Goal: Task Accomplishment & Management: Use online tool/utility

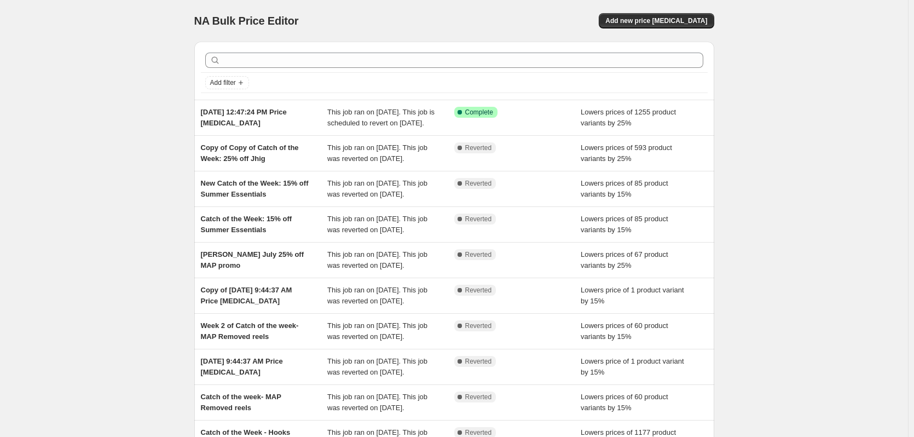
click at [111, 178] on div "NA Bulk Price Editor. This page is ready NA Bulk Price Editor Add new price [ME…" at bounding box center [454, 281] width 908 height 563
click at [679, 23] on span "Add new price [MEDICAL_DATA]" at bounding box center [656, 20] width 102 height 9
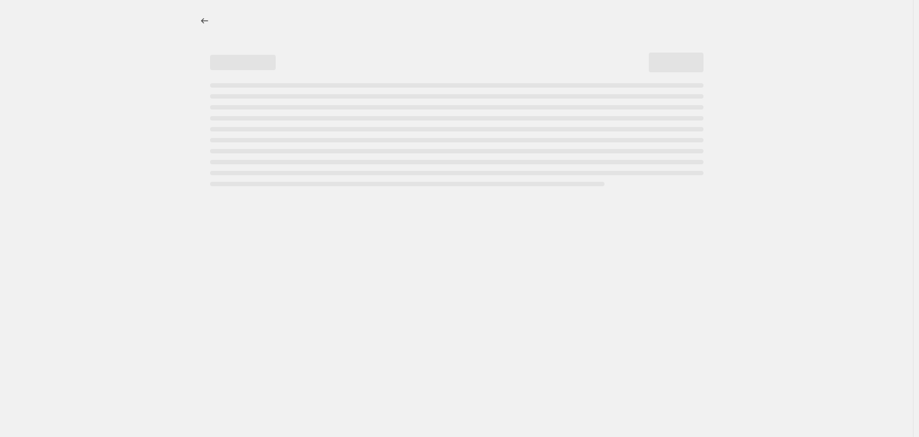
select select "percentage"
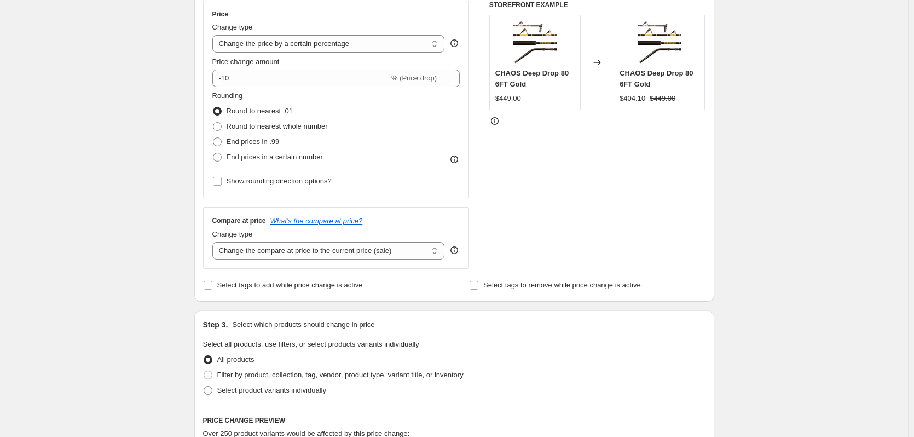
scroll to position [274, 0]
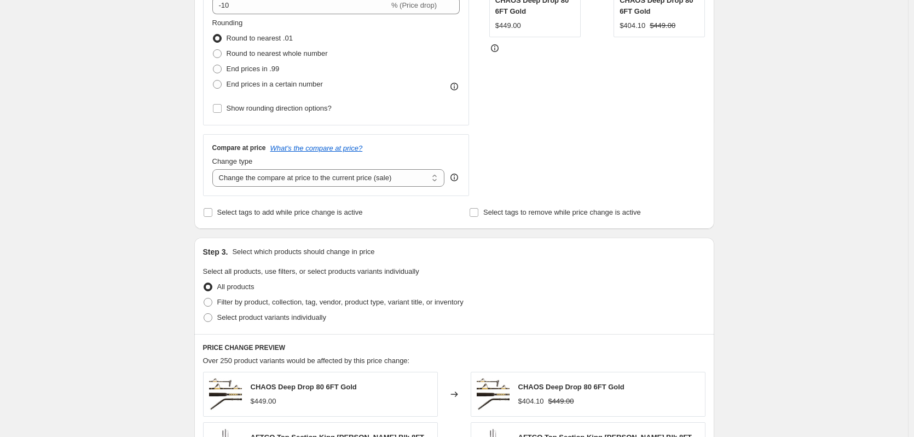
click at [136, 158] on div "Create new price [MEDICAL_DATA]. This page is ready Create new price [MEDICAL_D…" at bounding box center [454, 274] width 908 height 1097
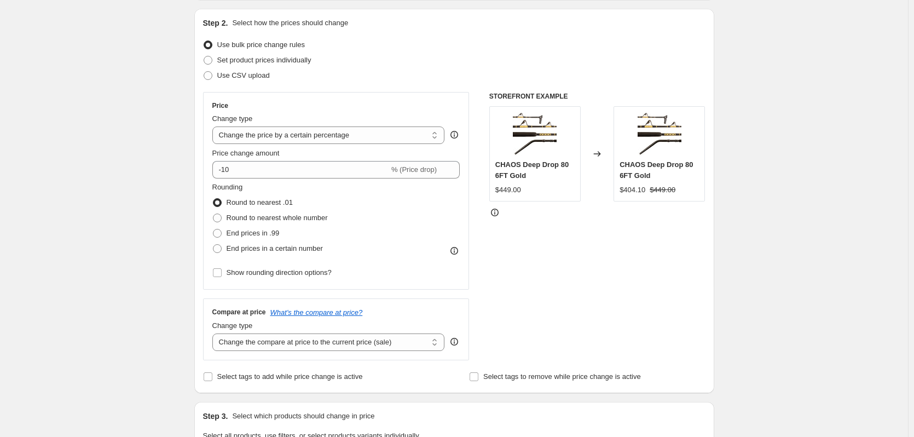
click at [140, 159] on div "Create new price [MEDICAL_DATA]. This page is ready Create new price [MEDICAL_D…" at bounding box center [454, 439] width 908 height 1097
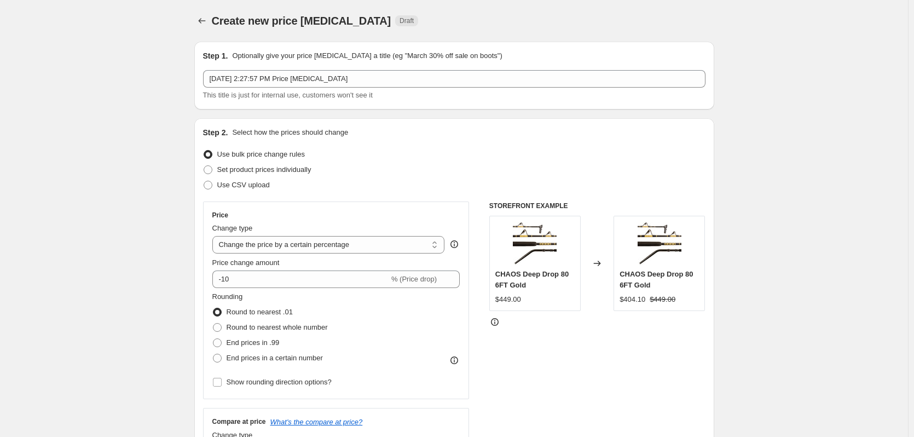
scroll to position [55, 0]
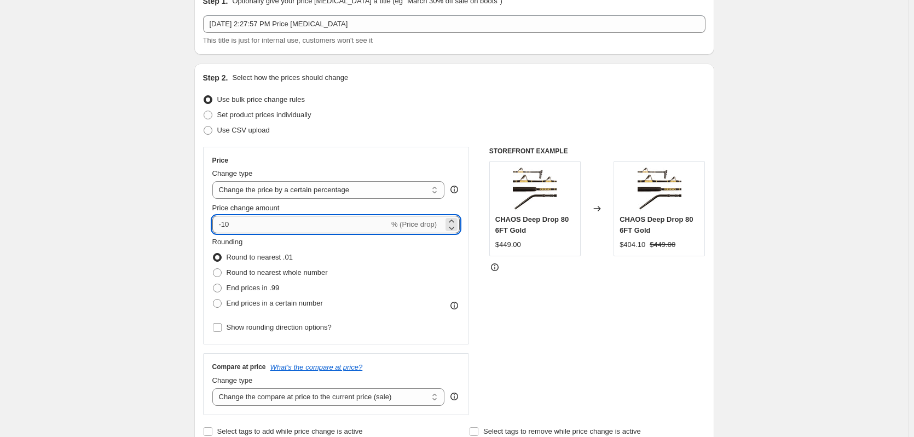
click at [240, 231] on input "-10" at bounding box center [300, 225] width 177 height 18
type input "-40"
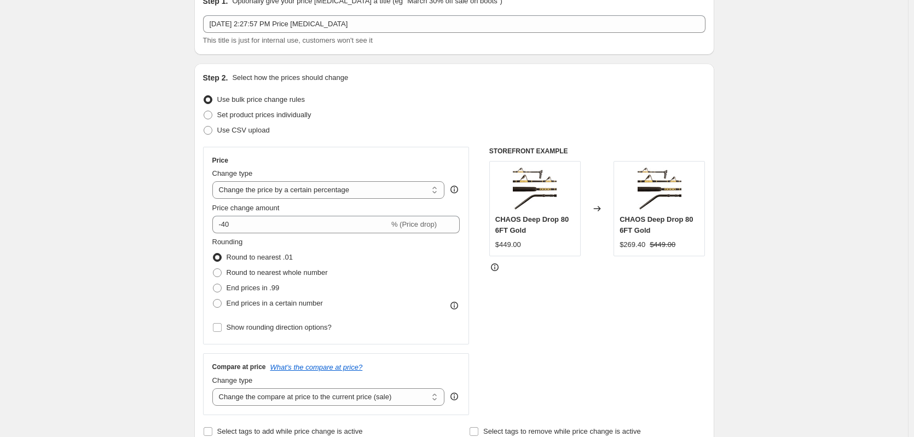
scroll to position [0, 0]
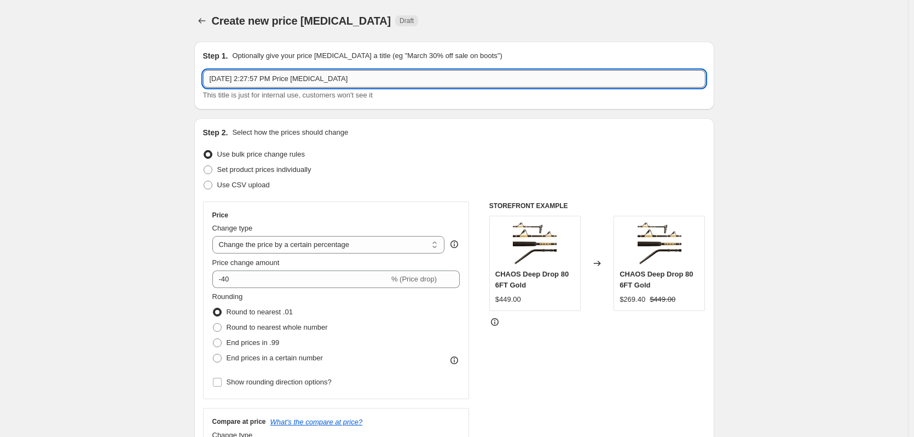
click at [377, 78] on input "[DATE] 2:27:57 PM Price [MEDICAL_DATA]" at bounding box center [454, 79] width 502 height 18
type input "Penn Authority 40% off"
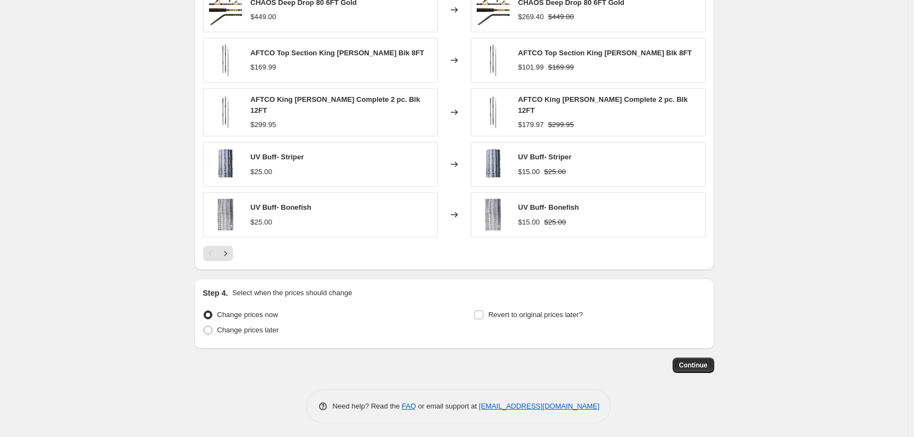
scroll to position [329, 0]
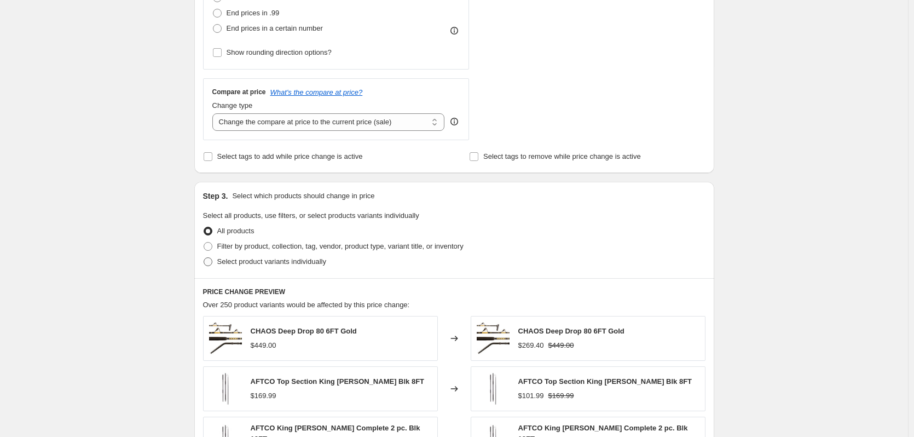
click at [209, 263] on span at bounding box center [208, 261] width 9 height 9
click at [204, 258] on input "Select product variants individually" at bounding box center [204, 257] width 1 height 1
radio input "true"
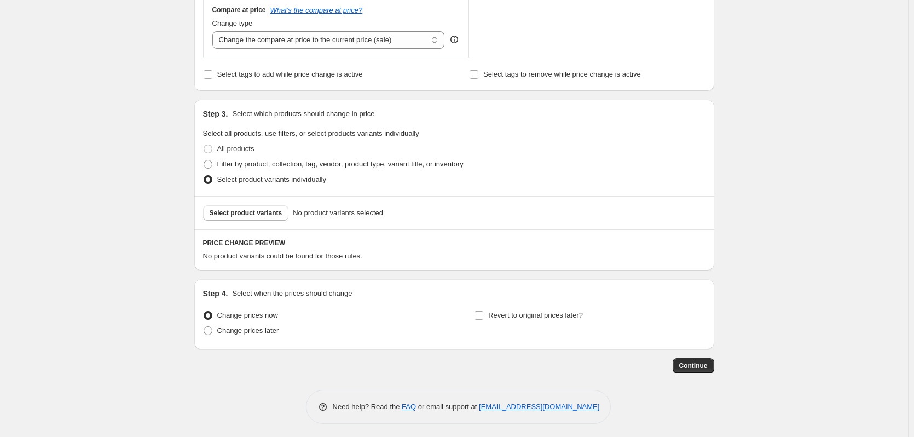
scroll to position [415, 0]
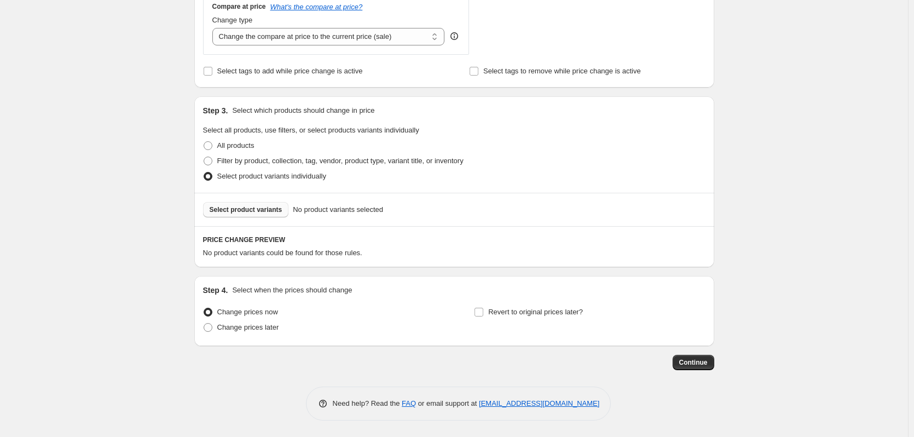
click at [226, 214] on button "Select product variants" at bounding box center [246, 209] width 86 height 15
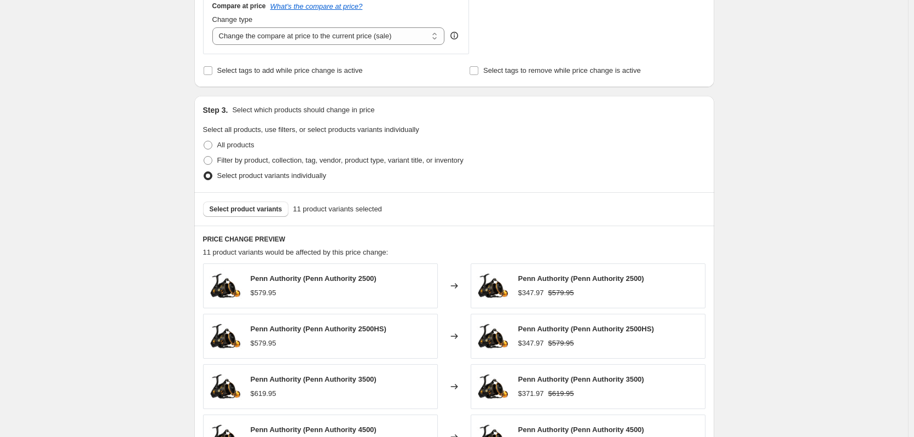
click at [155, 228] on div "Create new price [MEDICAL_DATA]. This page is ready Create new price [MEDICAL_D…" at bounding box center [454, 148] width 908 height 1127
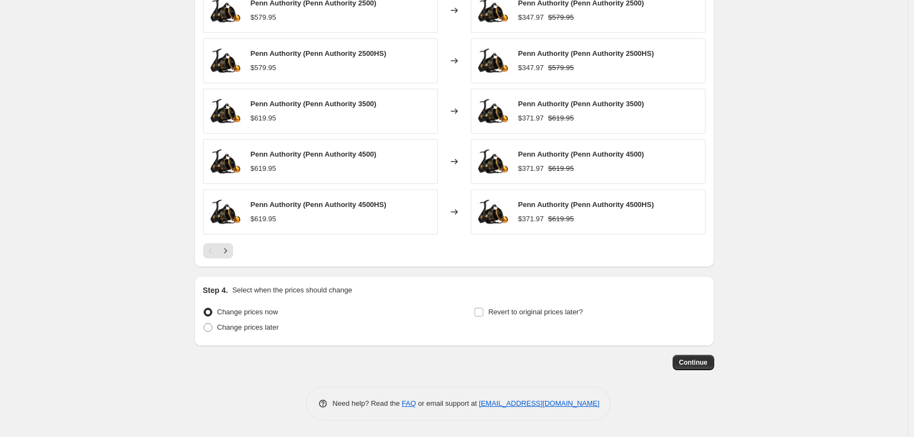
scroll to position [691, 0]
click at [483, 310] on input "Revert to original prices later?" at bounding box center [478, 311] width 9 height 9
checkbox input "true"
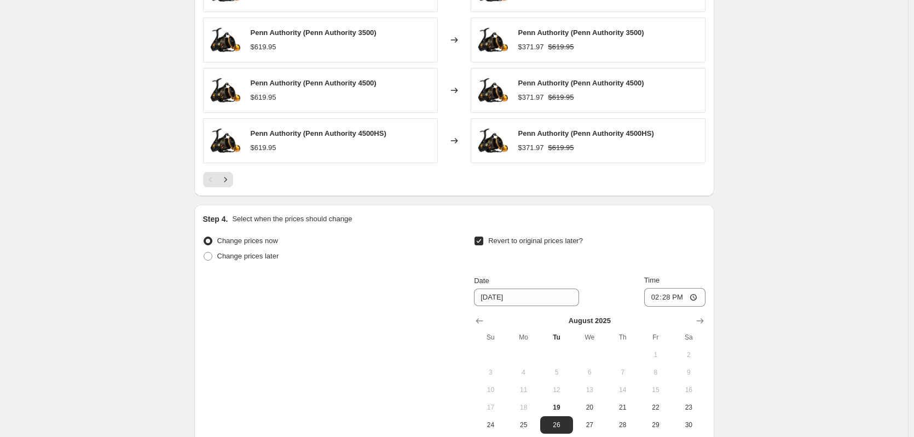
scroll to position [855, 0]
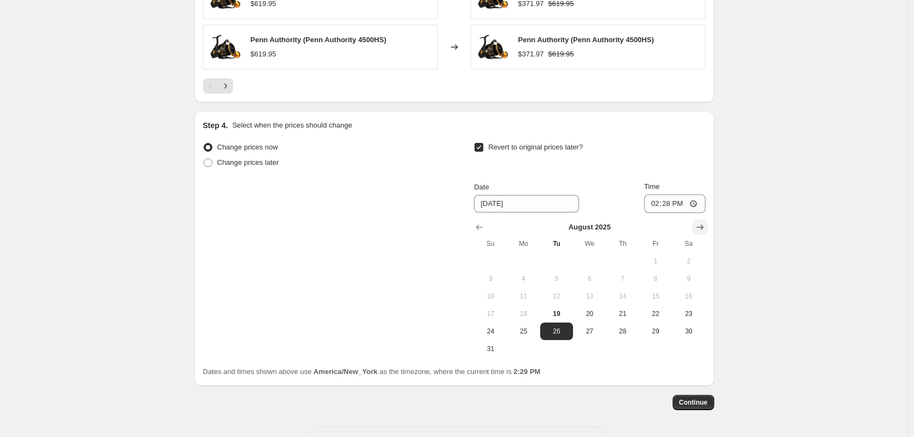
click at [705, 224] on icon "Show next month, September 2025" at bounding box center [699, 227] width 11 height 11
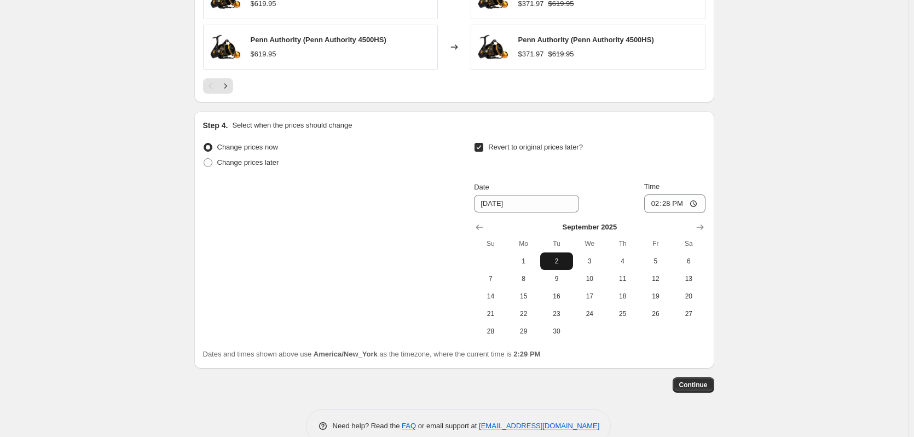
click at [553, 259] on span "2" at bounding box center [556, 261] width 24 height 9
type input "[DATE]"
click at [655, 206] on input "14:28" at bounding box center [674, 203] width 61 height 19
type input "10:30"
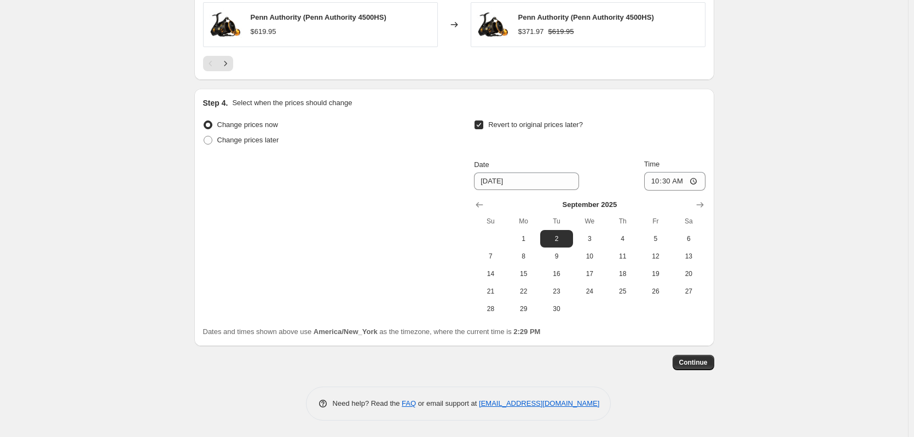
scroll to position [878, 0]
click at [695, 368] on button "Continue" at bounding box center [693, 362] width 42 height 15
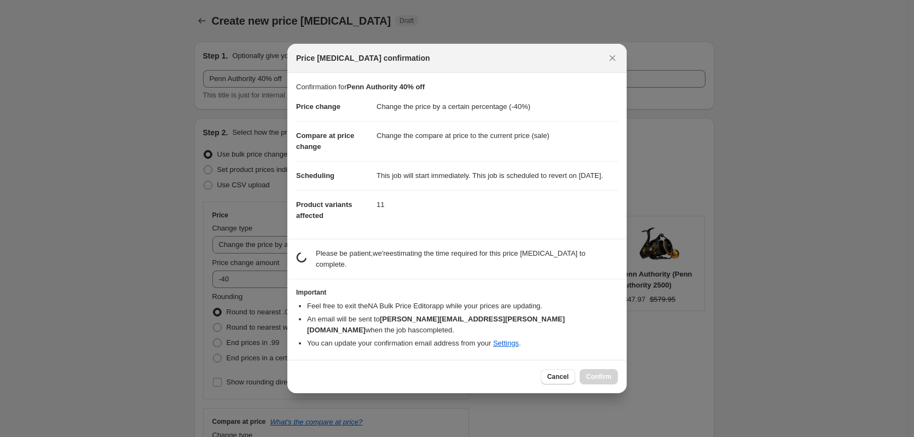
scroll to position [0, 0]
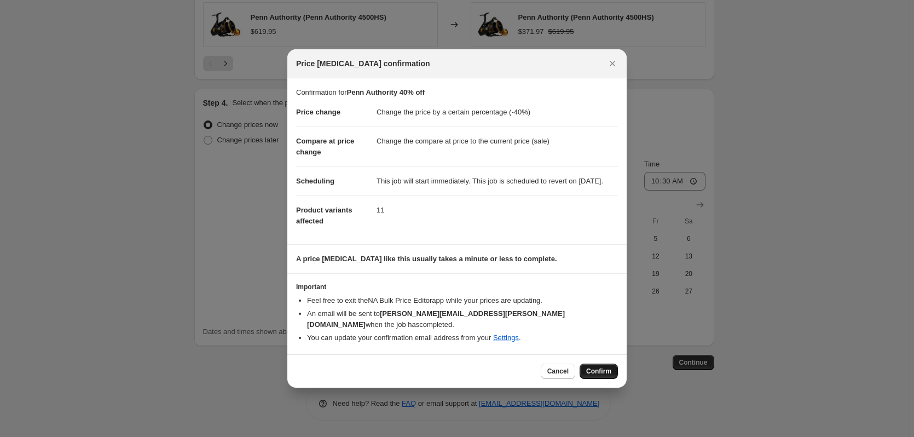
click at [603, 368] on span "Confirm" at bounding box center [598, 371] width 25 height 9
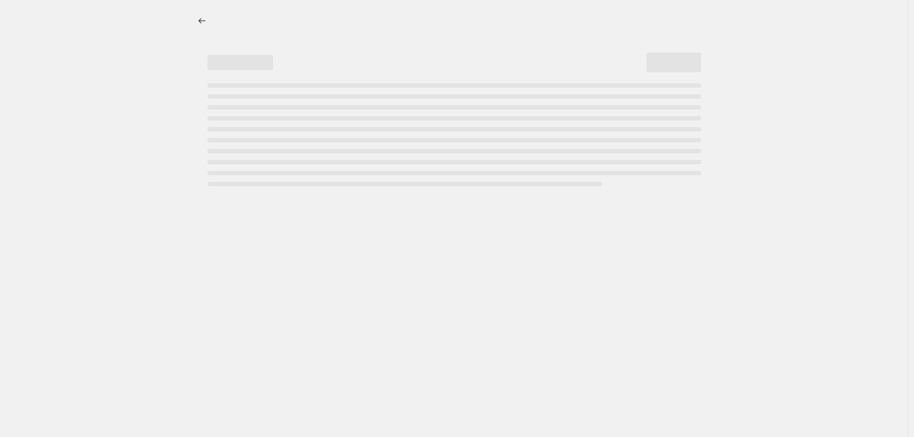
select select "percentage"
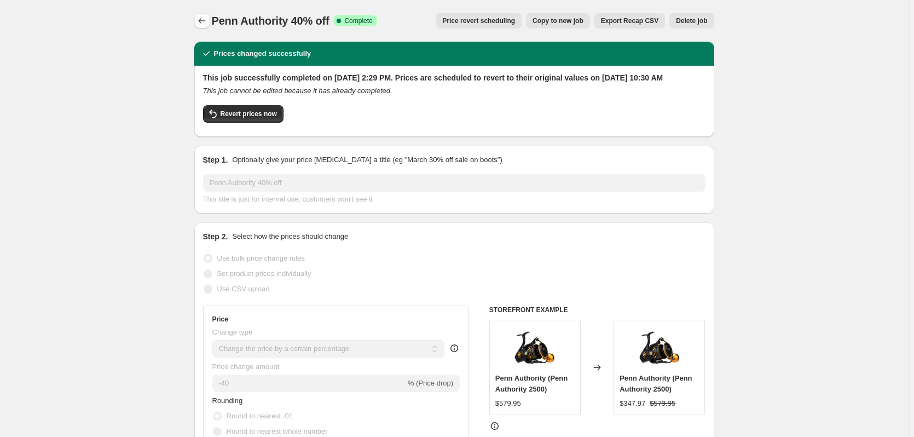
click at [202, 24] on icon "Price change jobs" at bounding box center [201, 20] width 11 height 11
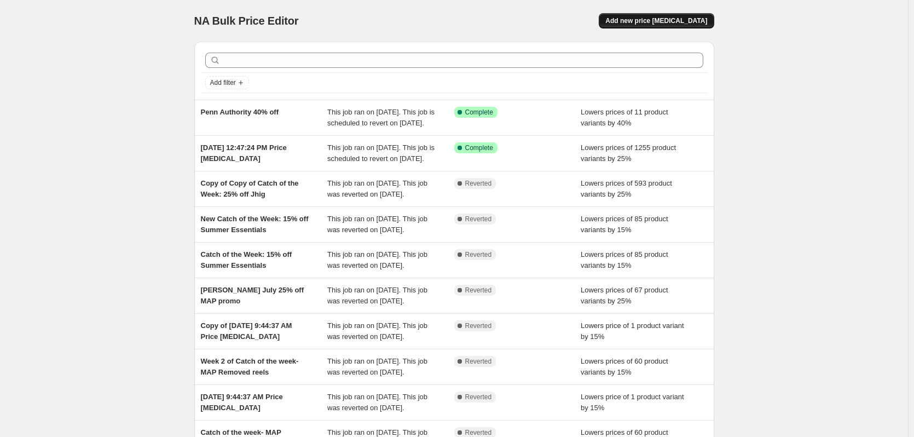
click at [693, 27] on button "Add new price [MEDICAL_DATA]" at bounding box center [656, 20] width 115 height 15
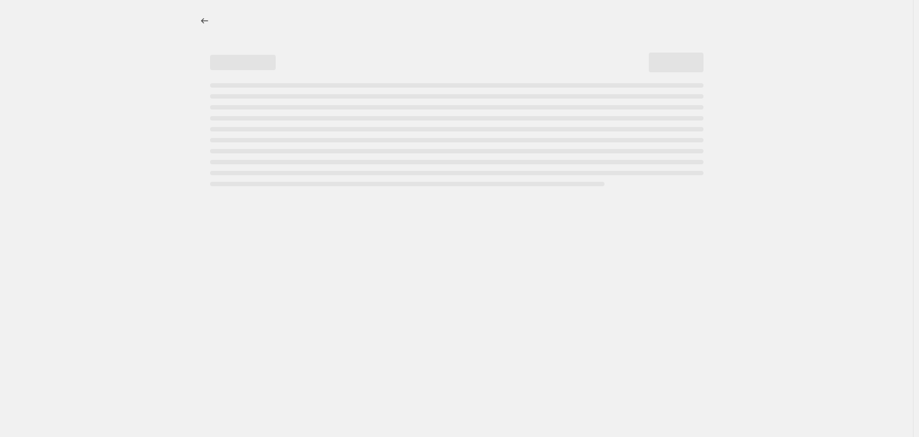
select select "percentage"
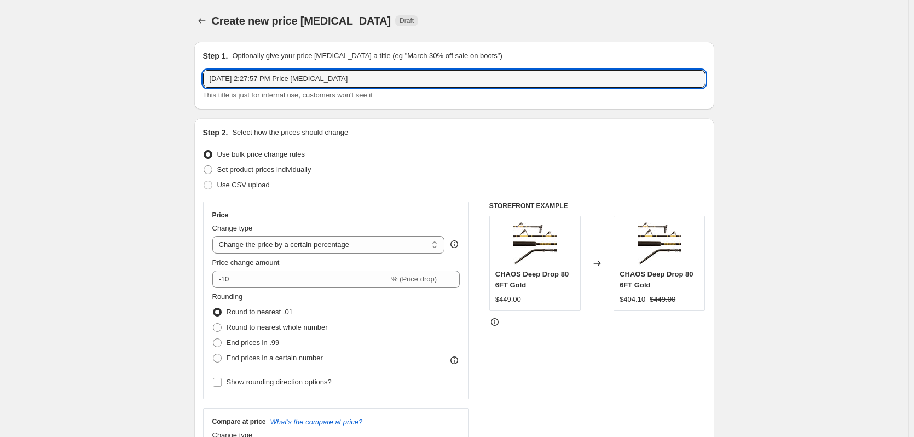
drag, startPoint x: 357, startPoint y: 82, endPoint x: 67, endPoint y: 90, distance: 290.6
type input "Penn 10% off sale"
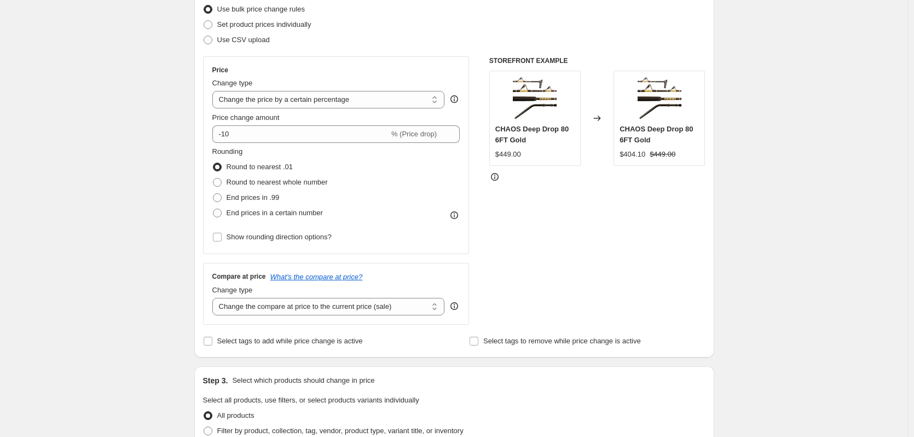
scroll to position [164, 0]
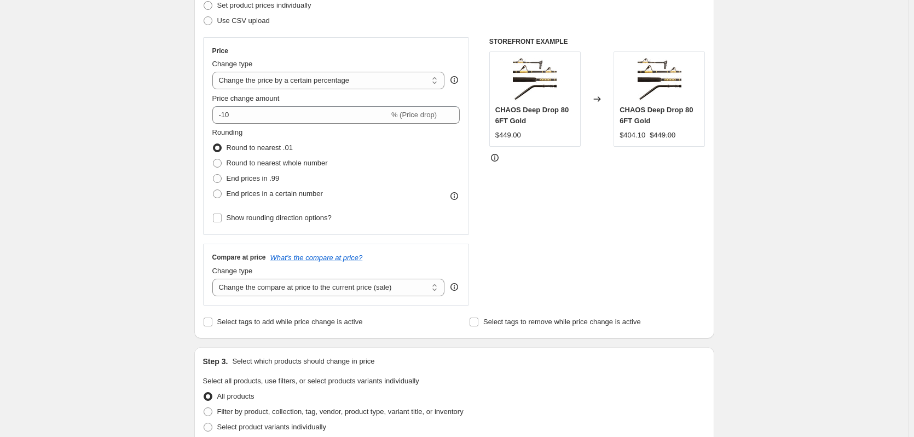
click at [156, 135] on div "Create new price [MEDICAL_DATA]. This page is ready Create new price [MEDICAL_D…" at bounding box center [454, 384] width 908 height 1097
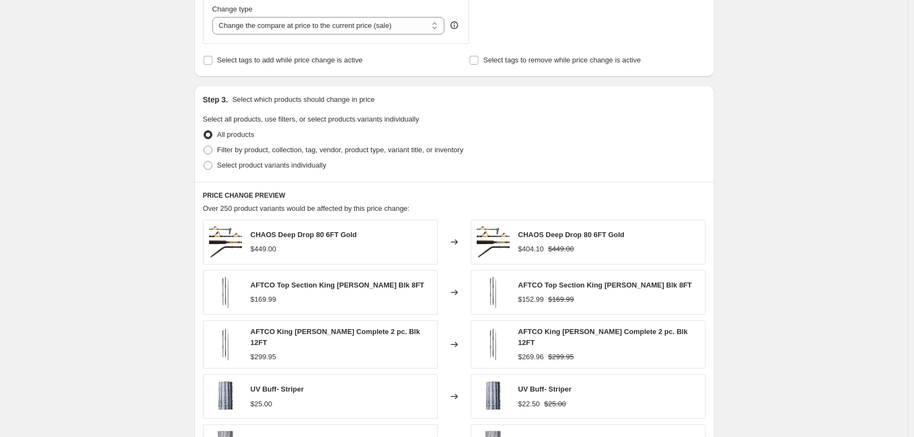
scroll to position [492, 0]
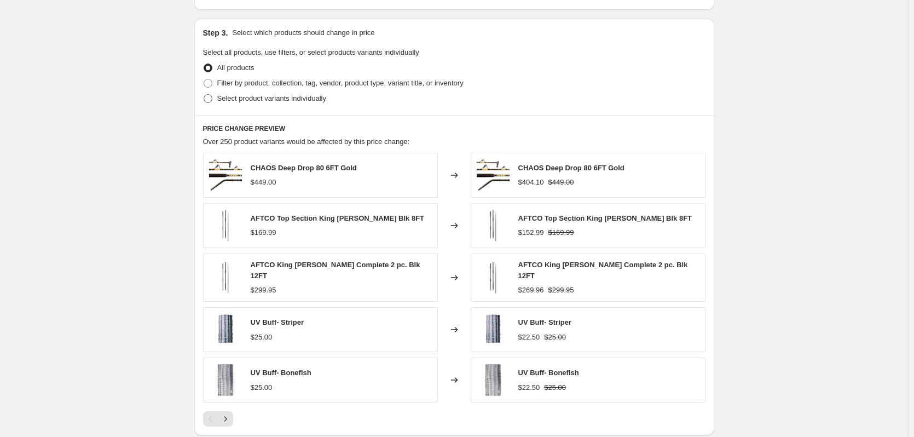
click at [209, 99] on span at bounding box center [208, 98] width 9 height 9
click at [204, 95] on input "Select product variants individually" at bounding box center [204, 94] width 1 height 1
radio input "true"
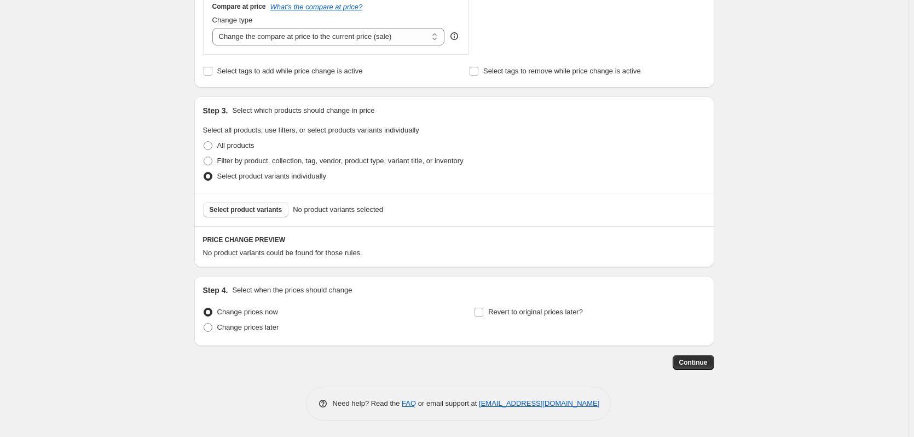
scroll to position [415, 0]
click at [225, 205] on button "Select product variants" at bounding box center [246, 209] width 86 height 15
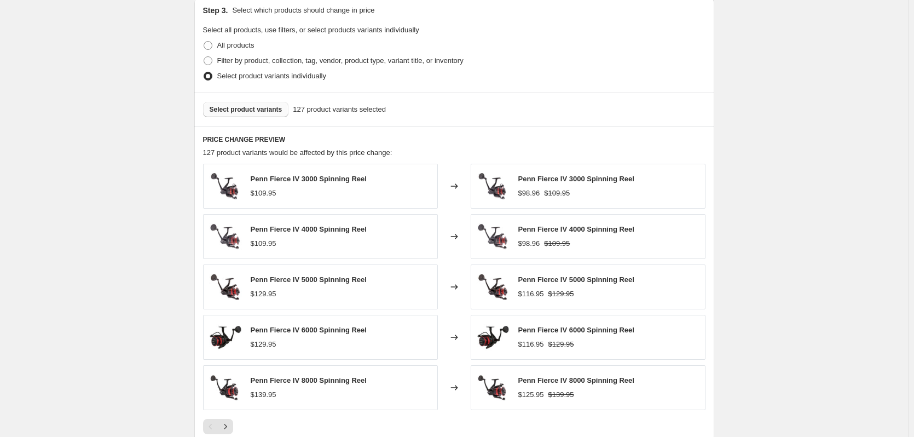
scroll to position [691, 0]
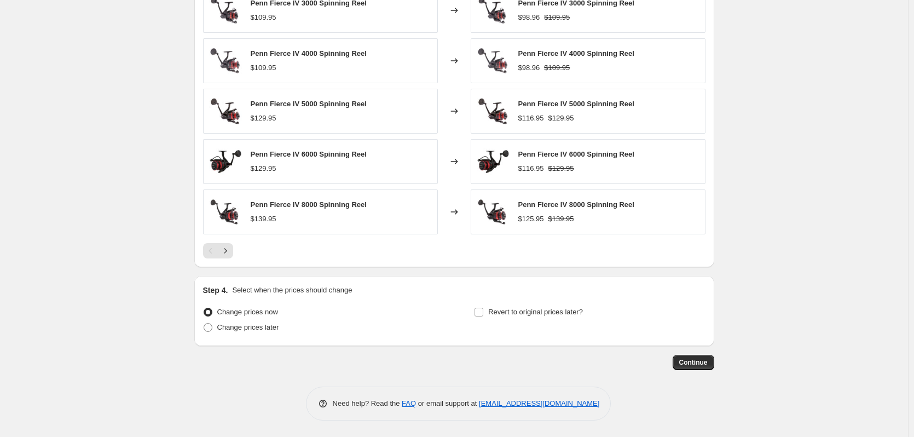
click at [276, 220] on div "$139.95" at bounding box center [264, 218] width 26 height 11
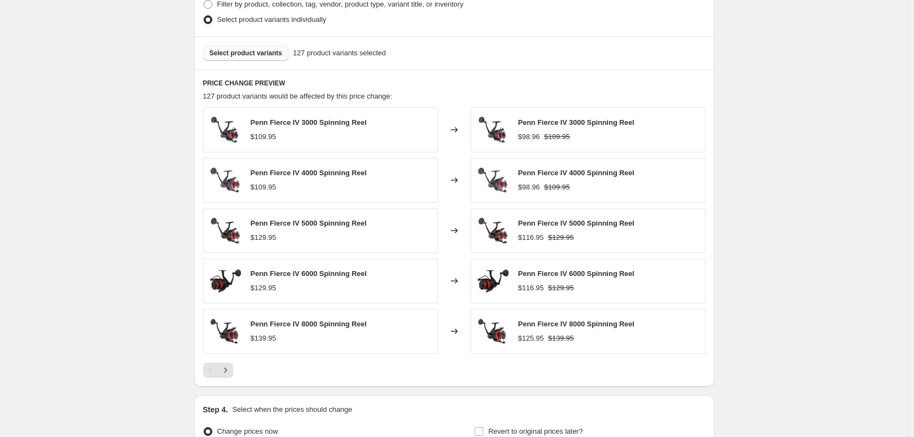
scroll to position [472, 0]
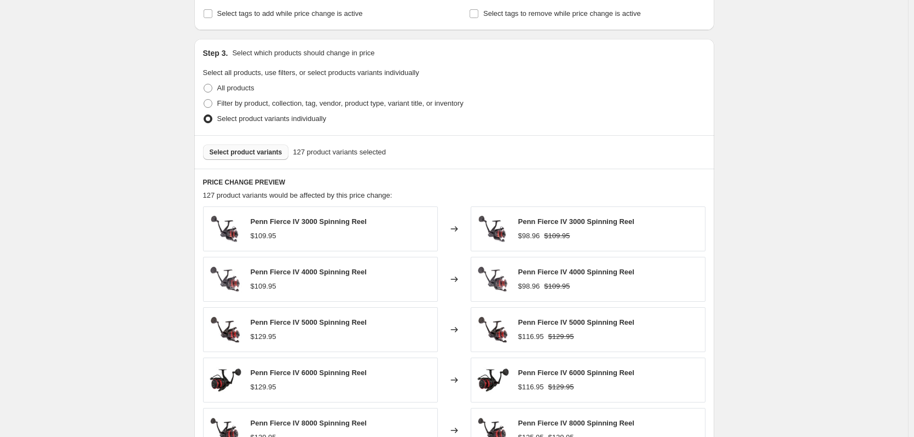
click at [233, 150] on span "Select product variants" at bounding box center [246, 152] width 73 height 9
click at [209, 105] on span at bounding box center [208, 103] width 9 height 9
click at [204, 100] on input "Filter by product, collection, tag, vendor, product type, variant title, or inv…" at bounding box center [204, 99] width 1 height 1
radio input "true"
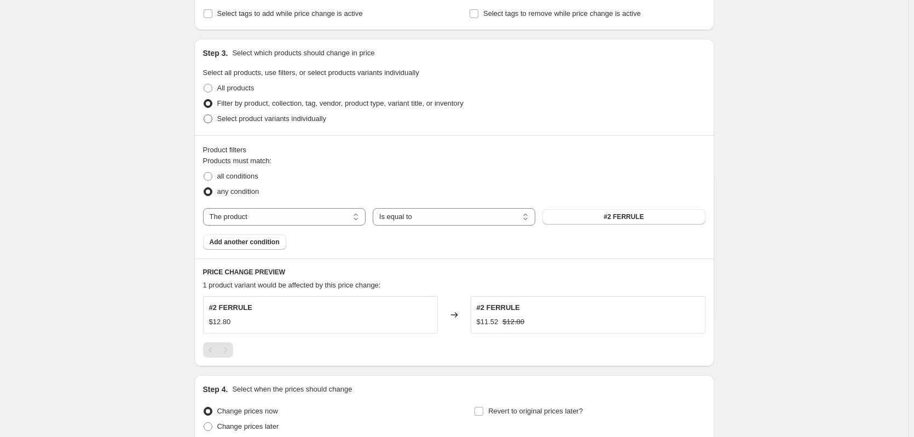
click at [210, 120] on span at bounding box center [208, 118] width 9 height 9
click at [204, 115] on input "Select product variants individually" at bounding box center [204, 114] width 1 height 1
radio input "true"
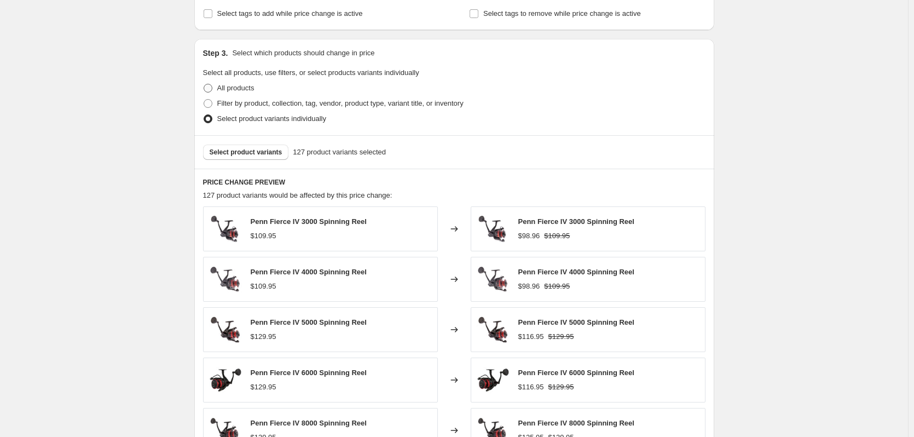
click at [212, 91] on span at bounding box center [208, 88] width 9 height 9
click at [204, 84] on input "All products" at bounding box center [204, 84] width 1 height 1
radio input "true"
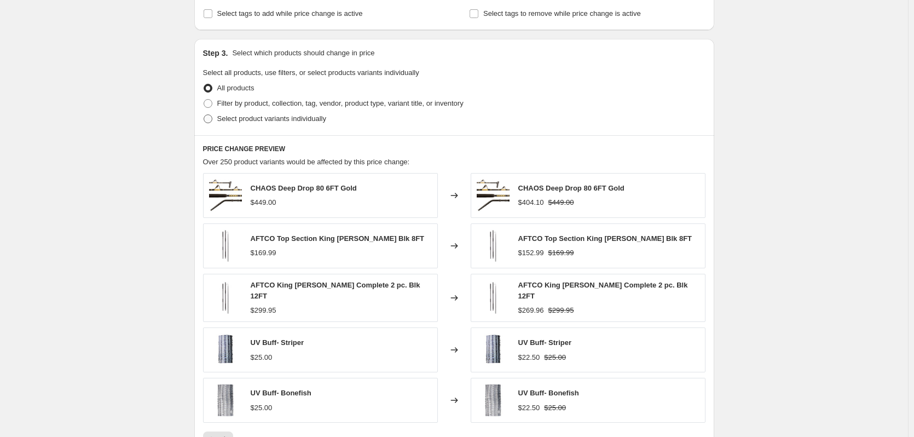
click at [208, 120] on span at bounding box center [208, 118] width 9 height 9
click at [204, 115] on input "Select product variants individually" at bounding box center [204, 114] width 1 height 1
radio input "true"
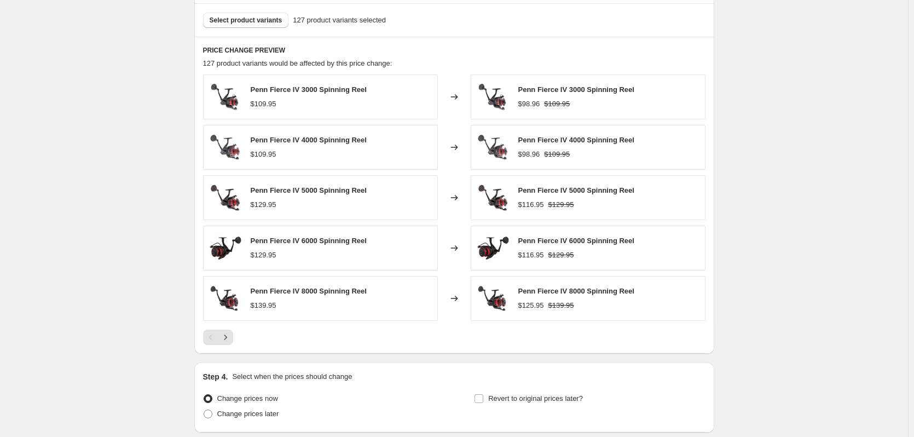
scroll to position [691, 0]
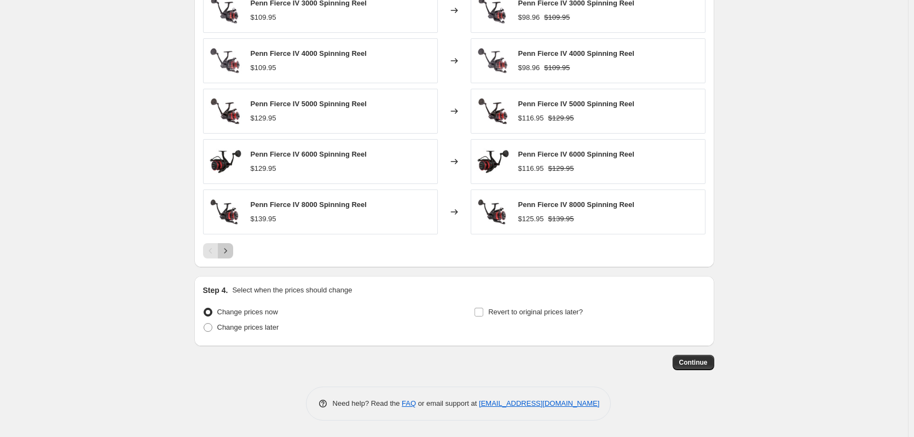
click at [229, 251] on icon "Next" at bounding box center [225, 250] width 11 height 11
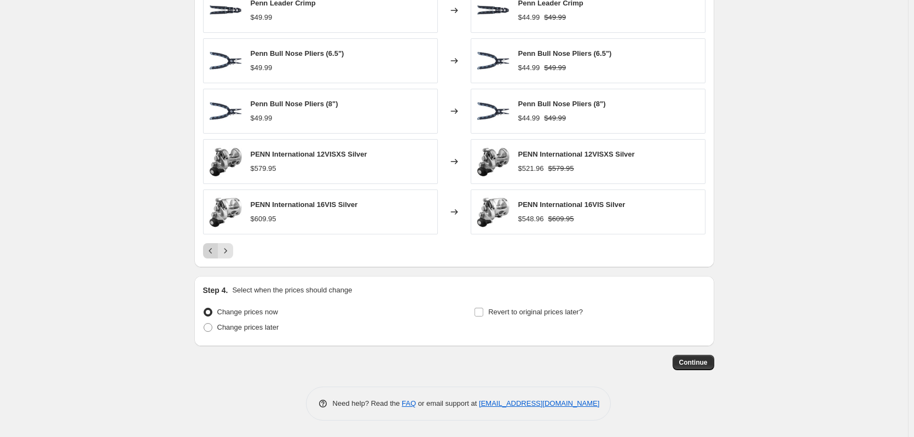
click at [211, 254] on icon "Previous" at bounding box center [210, 250] width 11 height 11
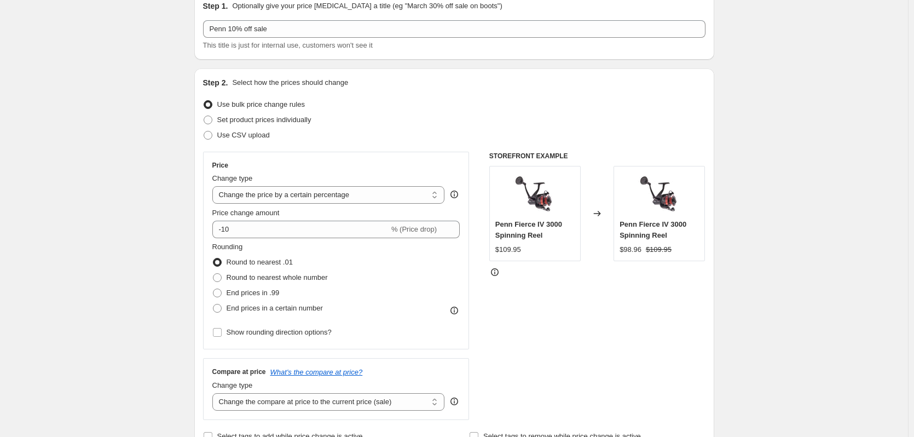
scroll to position [0, 0]
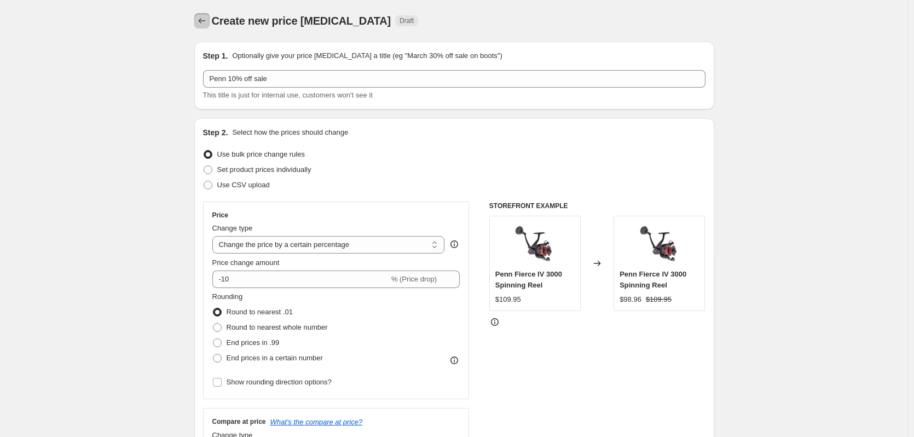
click at [201, 21] on icon "Price change jobs" at bounding box center [201, 20] width 11 height 11
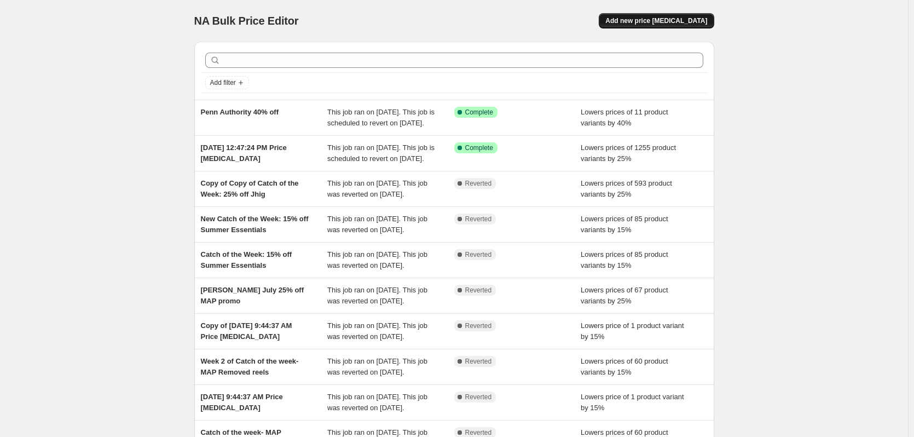
click at [663, 18] on span "Add new price [MEDICAL_DATA]" at bounding box center [656, 20] width 102 height 9
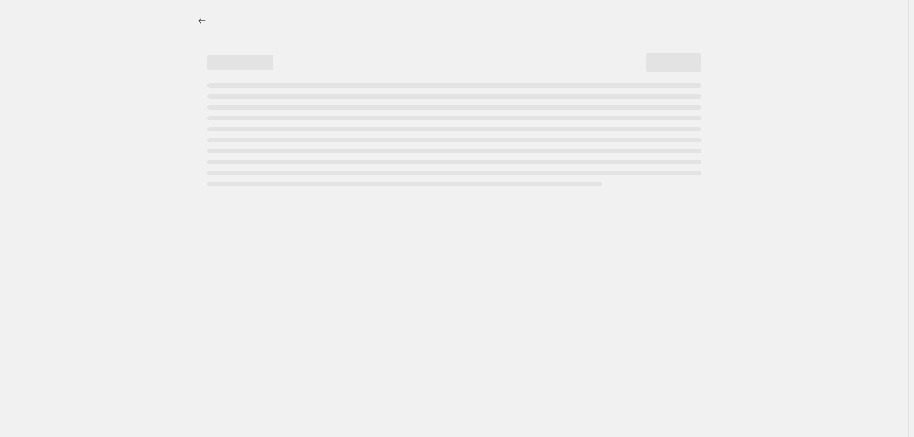
select select "percentage"
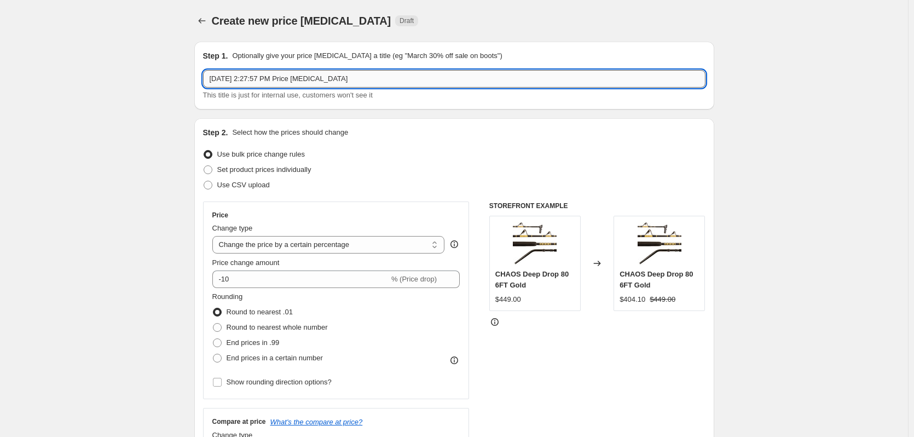
click at [369, 83] on input "[DATE] 2:27:57 PM Price [MEDICAL_DATA]" at bounding box center [454, 79] width 502 height 18
type input "Penn 10%"
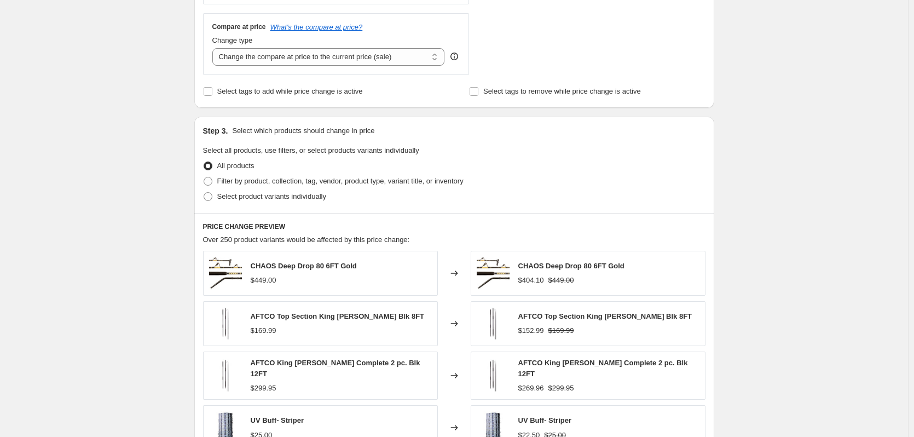
scroll to position [383, 0]
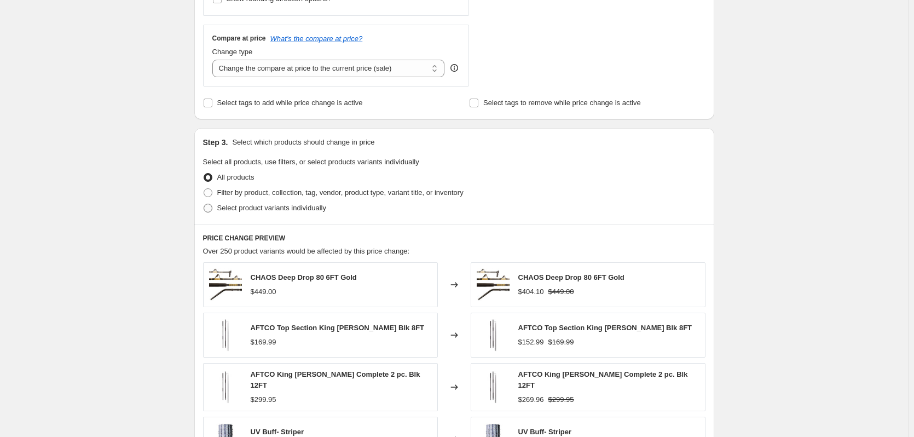
click at [211, 204] on span at bounding box center [208, 208] width 9 height 9
click at [204, 204] on input "Select product variants individually" at bounding box center [204, 204] width 1 height 1
radio input "true"
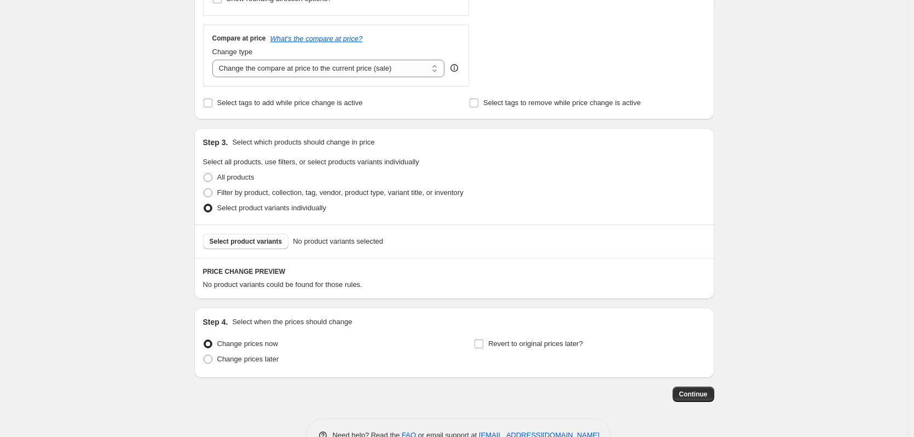
scroll to position [415, 0]
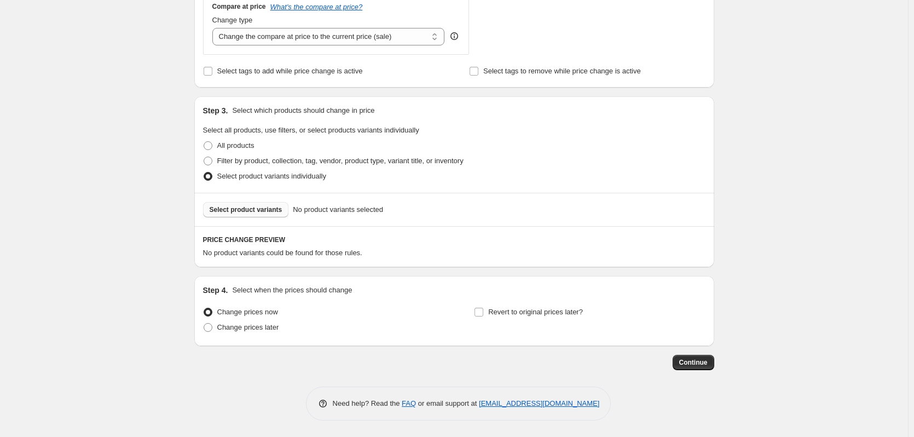
click at [242, 213] on span "Select product variants" at bounding box center [246, 209] width 73 height 9
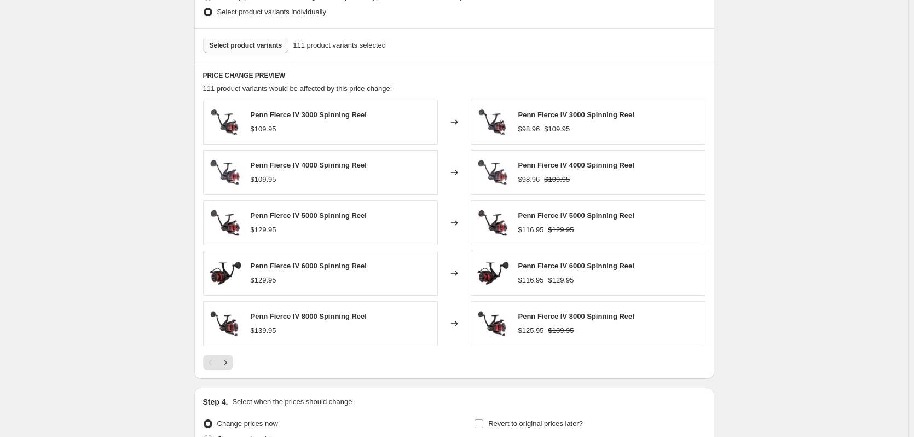
scroll to position [579, 0]
drag, startPoint x: 78, startPoint y: 172, endPoint x: 91, endPoint y: 237, distance: 66.4
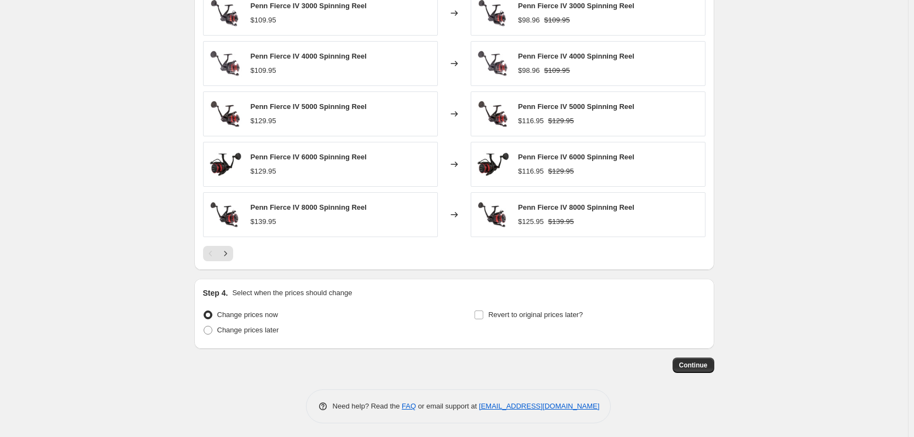
scroll to position [691, 0]
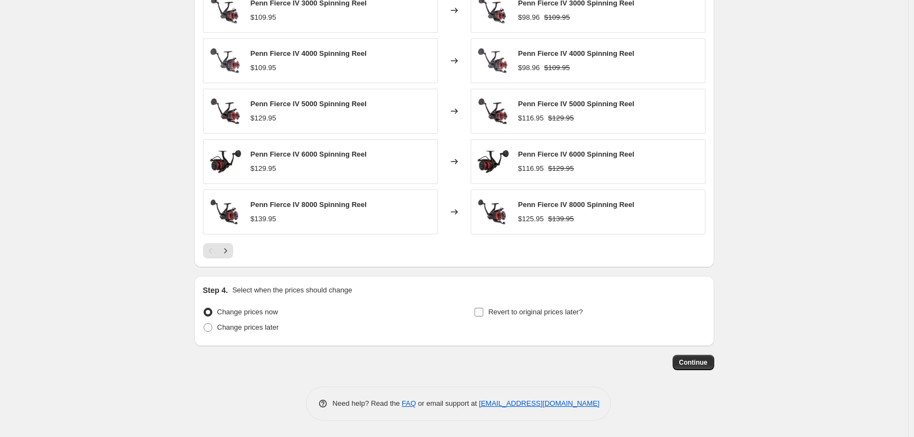
click at [483, 313] on input "Revert to original prices later?" at bounding box center [478, 311] width 9 height 9
checkbox input "true"
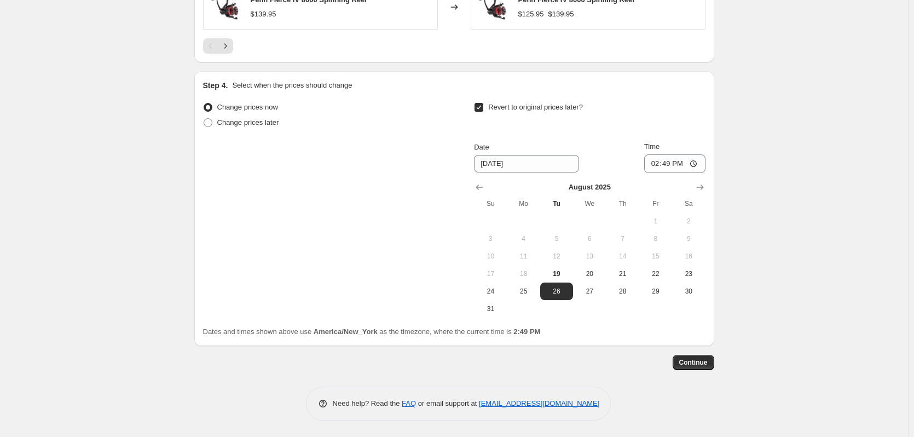
scroll to position [896, 0]
click at [701, 183] on icon "Show next month, September 2025" at bounding box center [699, 187] width 11 height 11
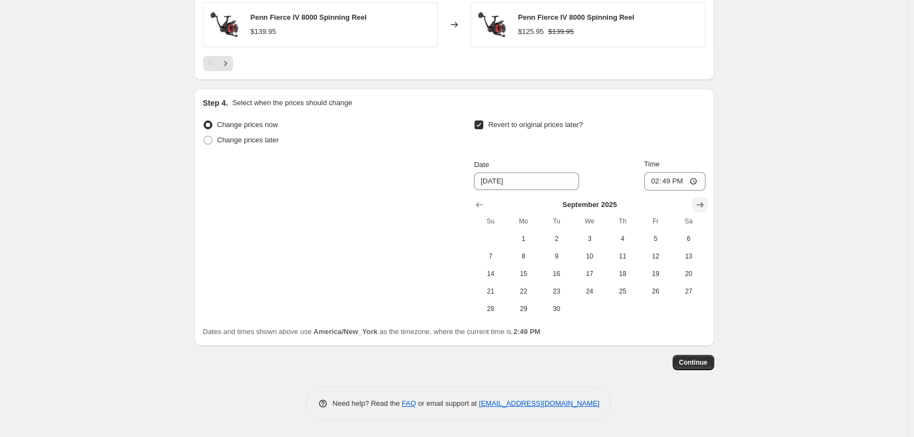
scroll to position [878, 0]
click at [566, 243] on button "2" at bounding box center [556, 239] width 33 height 18
type input "[DATE]"
click at [656, 182] on input "14:49" at bounding box center [674, 181] width 61 height 19
type input "10:30"
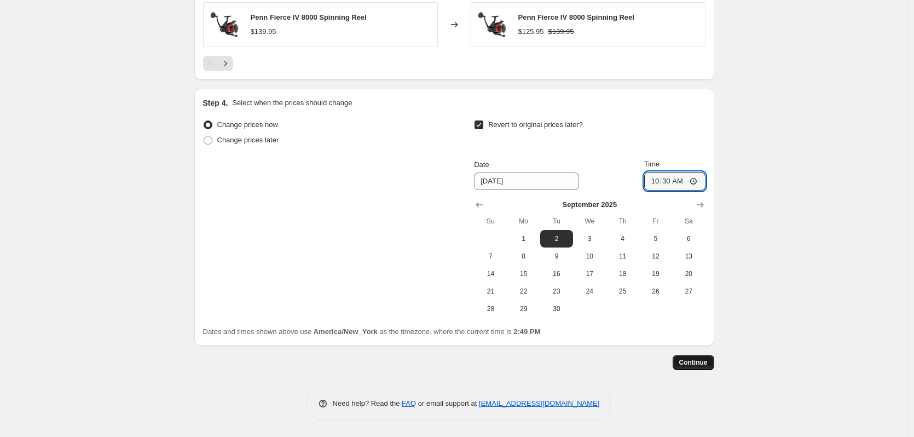
click at [693, 361] on span "Continue" at bounding box center [693, 362] width 28 height 9
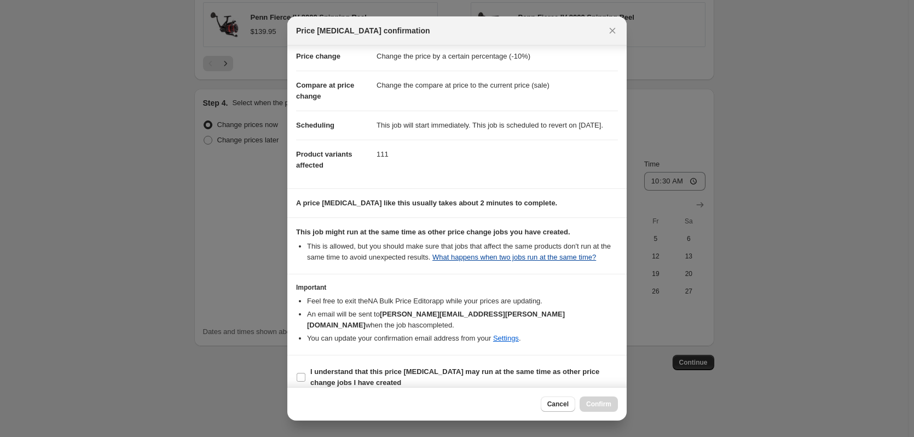
scroll to position [35, 0]
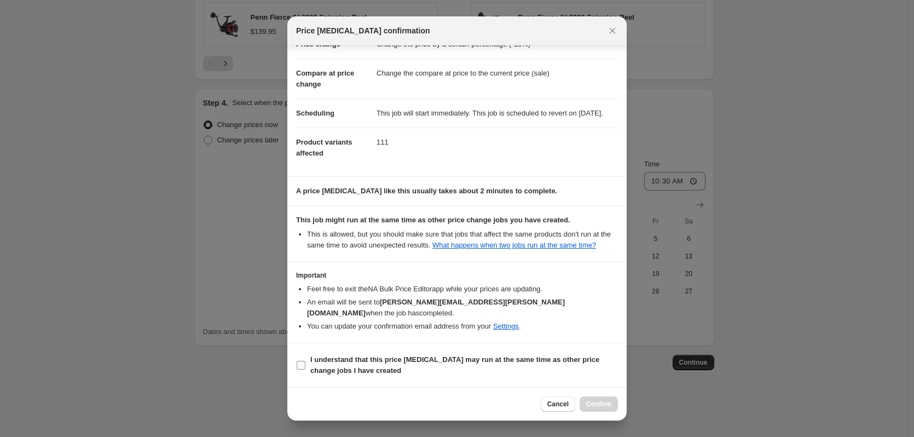
click at [299, 367] on input "I understand that this price [MEDICAL_DATA] may run at the same time as other p…" at bounding box center [301, 365] width 9 height 9
checkbox input "true"
click at [597, 406] on span "Confirm" at bounding box center [598, 403] width 25 height 9
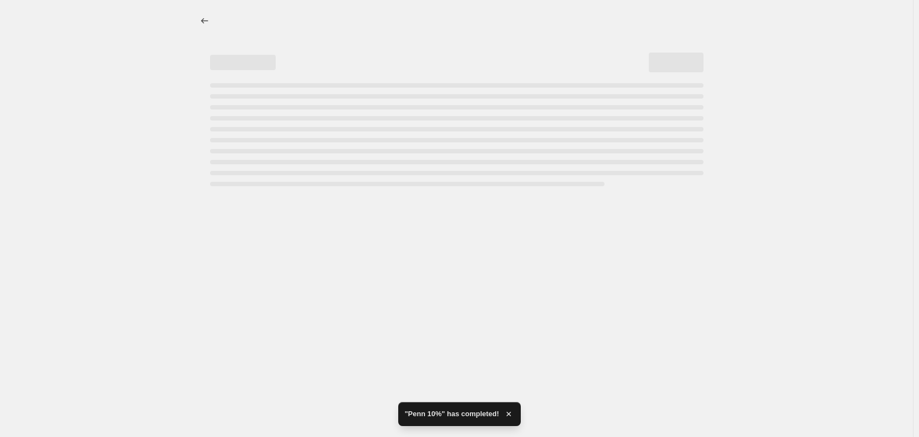
select select "percentage"
